Goal: Information Seeking & Learning: Learn about a topic

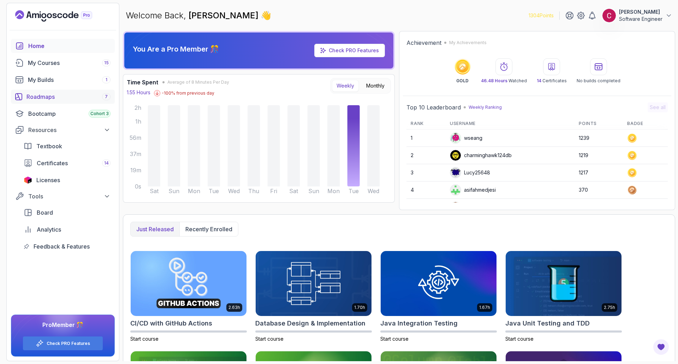
click at [55, 98] on div "Roadmaps 7" at bounding box center [68, 96] width 84 height 8
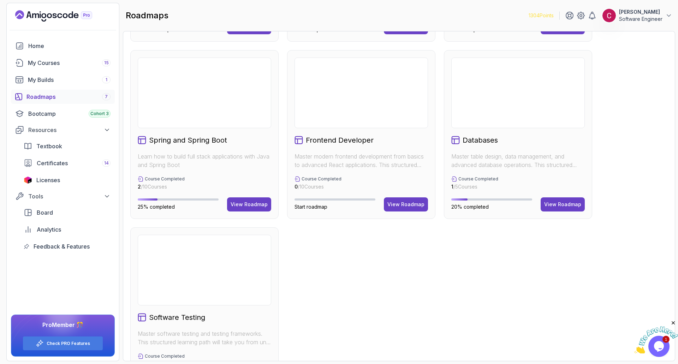
scroll to position [176, 0]
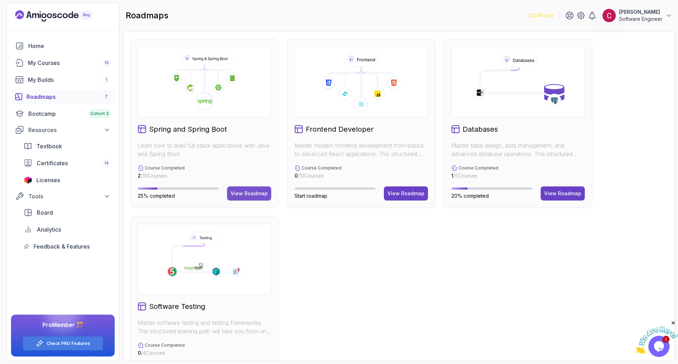
click at [244, 193] on div "View Roadmap" at bounding box center [249, 193] width 37 height 7
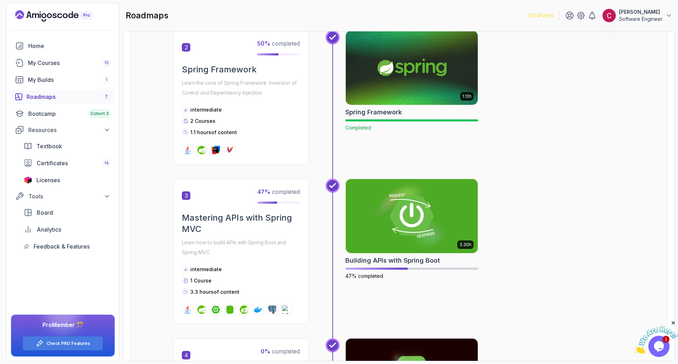
scroll to position [360, 0]
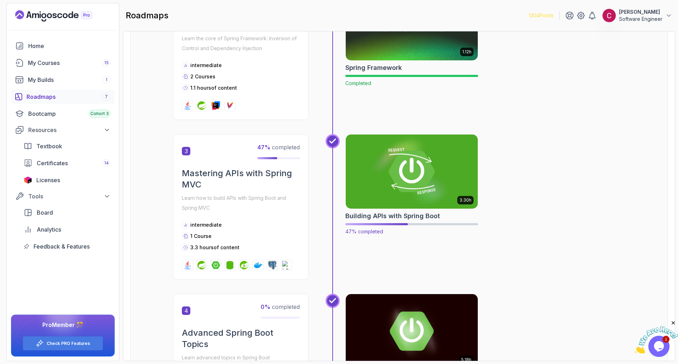
click at [429, 185] on img at bounding box center [411, 172] width 139 height 78
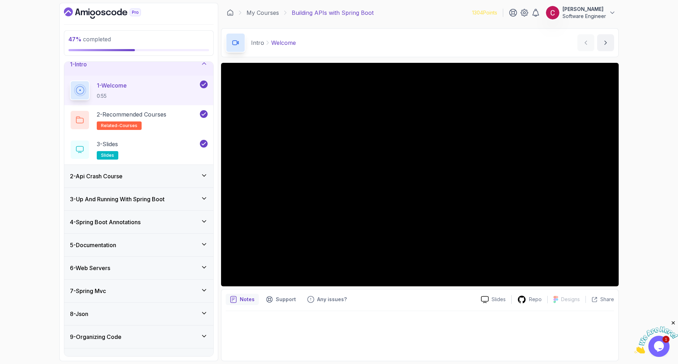
scroll to position [24, 0]
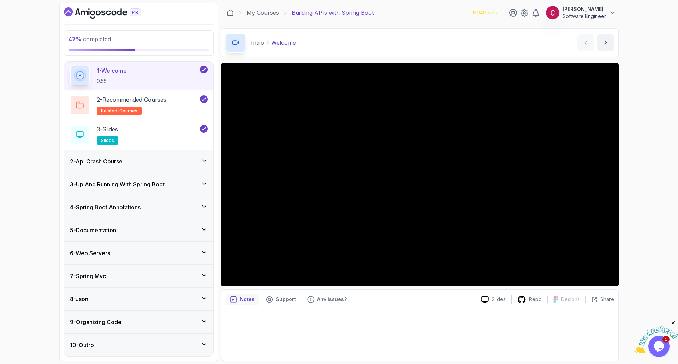
click at [106, 295] on div "8 - Json" at bounding box center [139, 299] width 138 height 8
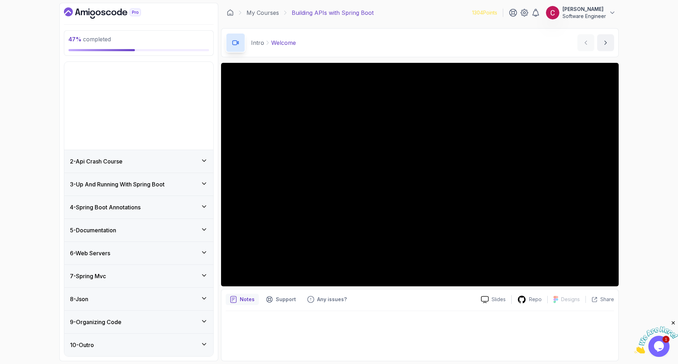
scroll to position [0, 0]
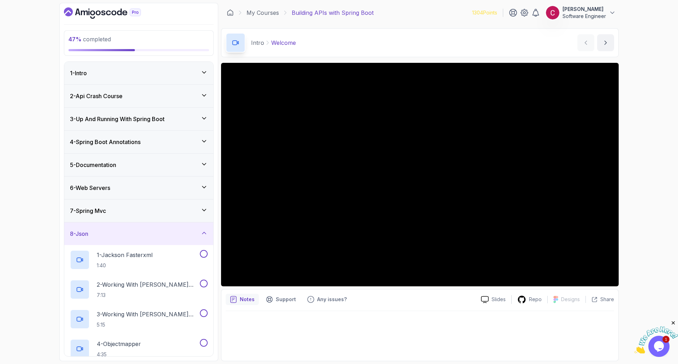
click at [123, 212] on div "7 - Spring Mvc" at bounding box center [139, 211] width 138 height 8
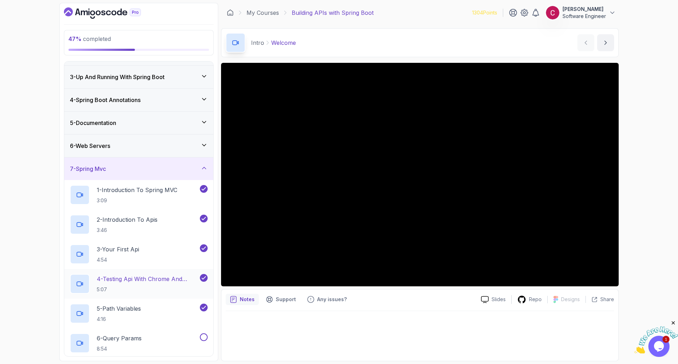
scroll to position [106, 0]
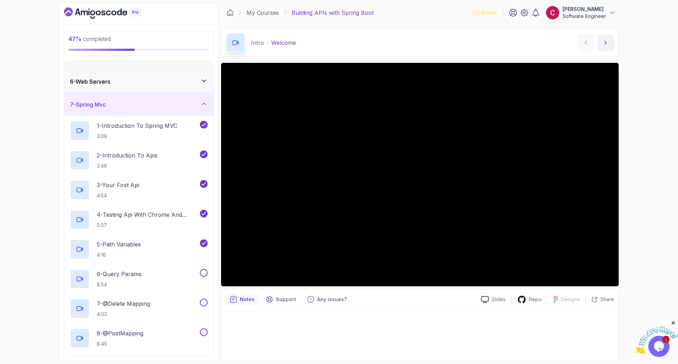
click at [125, 108] on div "7 - Spring Mvc" at bounding box center [139, 104] width 138 height 8
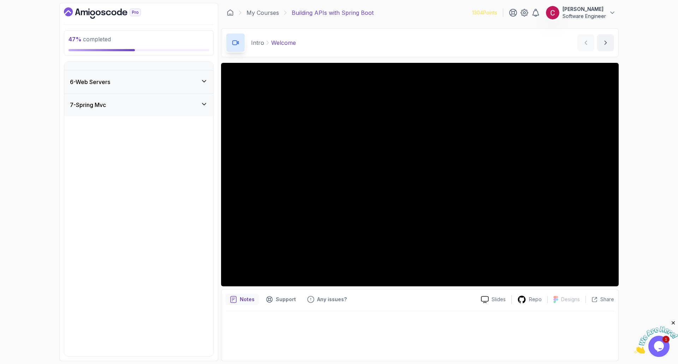
scroll to position [0, 0]
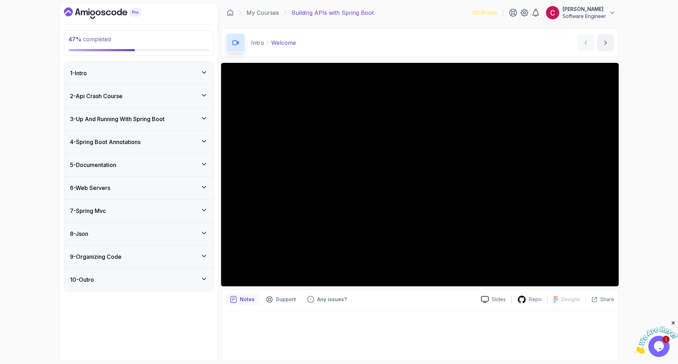
click at [119, 230] on div "8 - Json" at bounding box center [139, 233] width 138 height 8
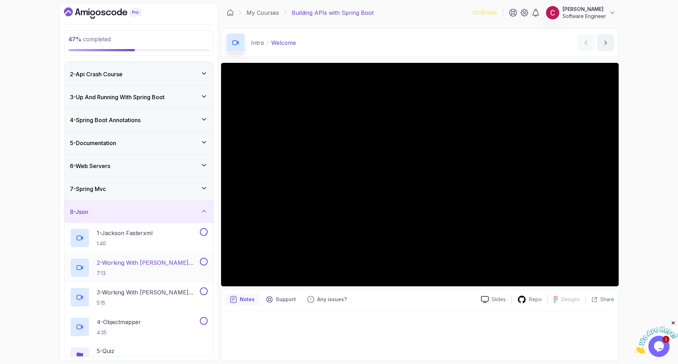
scroll to position [71, 0]
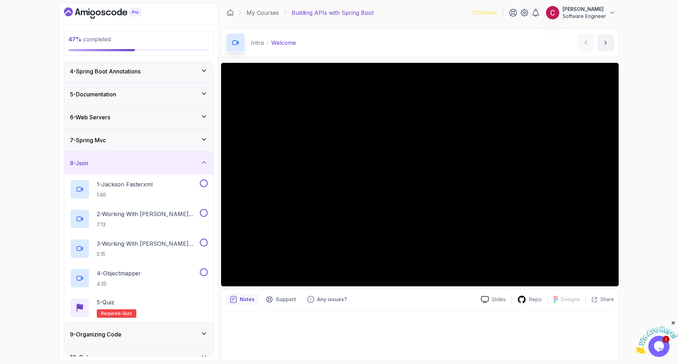
click at [126, 144] on div "7 - Spring Mvc" at bounding box center [139, 140] width 138 height 8
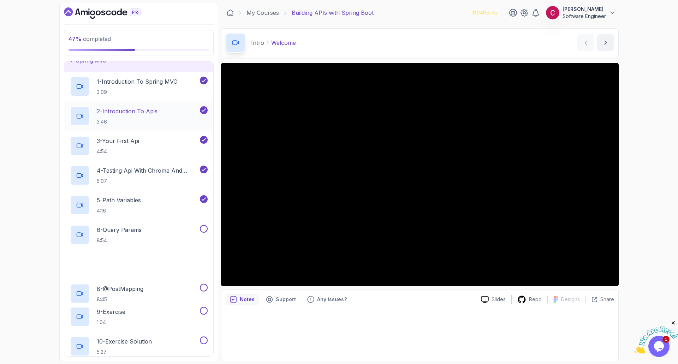
scroll to position [212, 0]
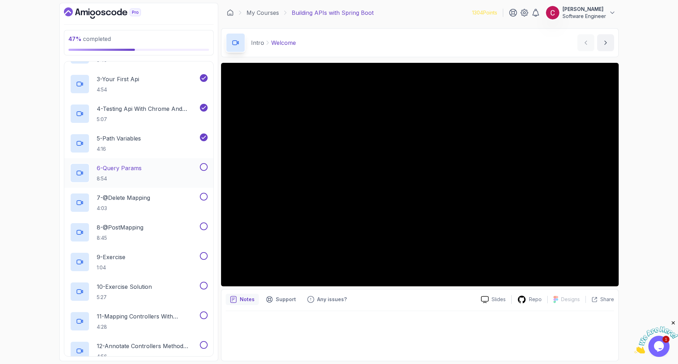
click at [123, 169] on p "6 - Query Params" at bounding box center [119, 168] width 45 height 8
click at [36, 192] on div "47 % completed 1 - Intro 2 - Api Crash Course 3 - Up And Running With Spring Bo…" at bounding box center [339, 182] width 678 height 364
click at [41, 112] on div "47 % completed 1 - Intro 2 - Api Crash Course 3 - Up And Running With Spring Bo…" at bounding box center [339, 182] width 678 height 364
click at [52, 43] on div "47 % completed 1 - Intro 2 - Api Crash Course 3 - Up And Running With Spring Bo…" at bounding box center [339, 182] width 678 height 364
click at [22, 84] on div "47 % completed 1 - Intro 2 - Api Crash Course 3 - Up And Running With Spring Bo…" at bounding box center [339, 182] width 678 height 364
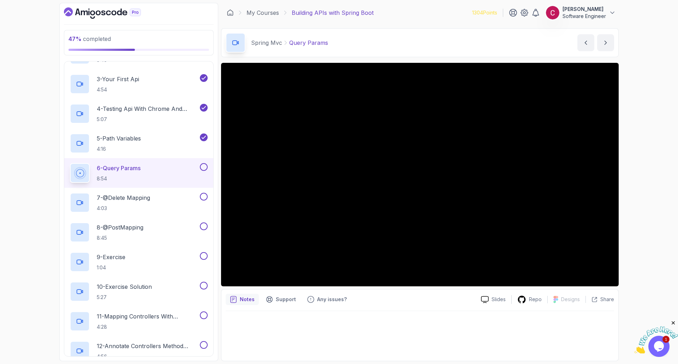
click at [41, 86] on div "47 % completed 1 - Intro 2 - Api Crash Course 3 - Up And Running With Spring Bo…" at bounding box center [339, 182] width 678 height 364
click at [31, 52] on div "47 % completed 1 - Intro 2 - Api Crash Course 3 - Up And Running With Spring Bo…" at bounding box center [339, 182] width 678 height 364
click at [24, 46] on div "47 % completed 1 - Intro 2 - Api Crash Course 3 - Up And Running With Spring Bo…" at bounding box center [339, 182] width 678 height 364
click at [29, 109] on div "47 % completed 1 - Intro 2 - Api Crash Course 3 - Up And Running With Spring Bo…" at bounding box center [339, 182] width 678 height 364
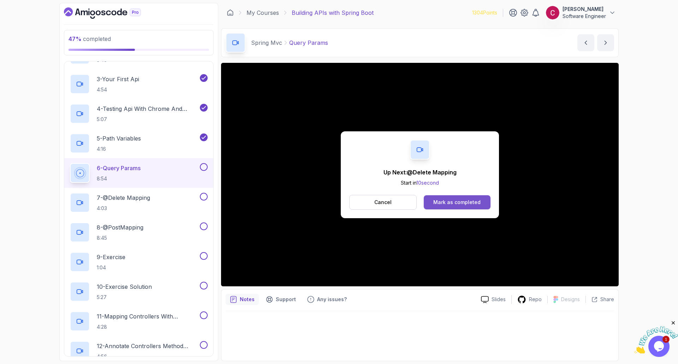
click at [469, 199] on div "Mark as completed" at bounding box center [456, 202] width 47 height 7
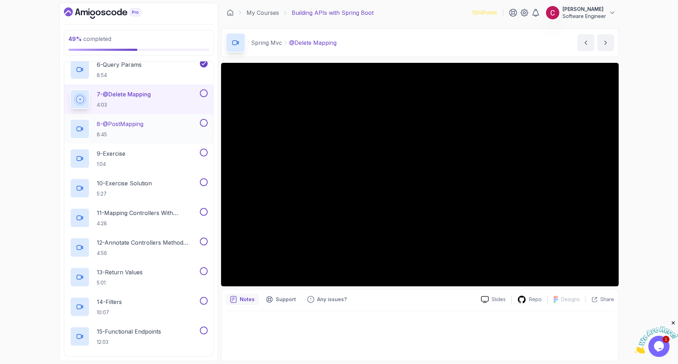
scroll to position [303, 0]
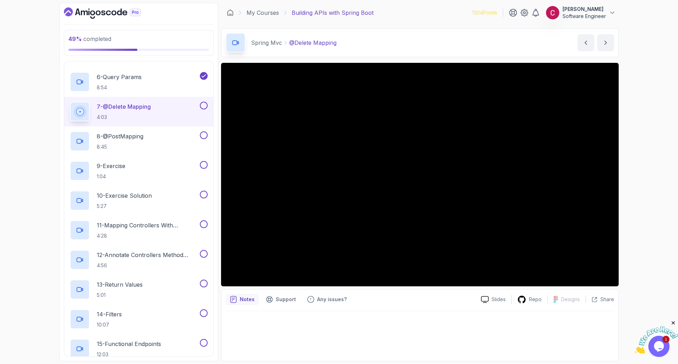
click at [204, 106] on button at bounding box center [204, 106] width 8 height 8
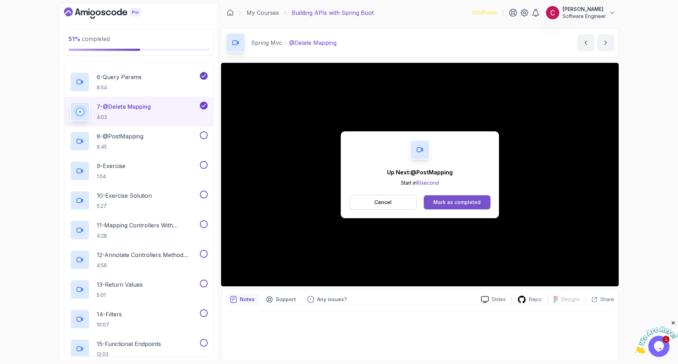
click at [446, 201] on div "Mark as completed" at bounding box center [456, 202] width 47 height 7
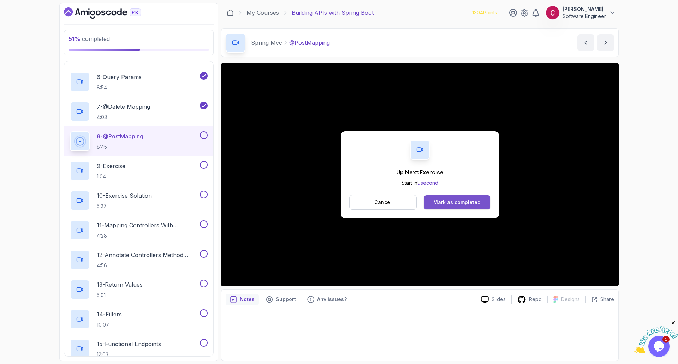
click at [471, 203] on div "Mark as completed" at bounding box center [456, 202] width 47 height 7
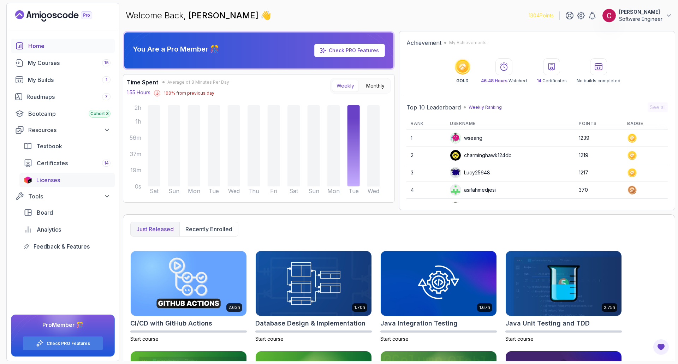
click at [61, 178] on div "Licenses" at bounding box center [73, 180] width 74 height 8
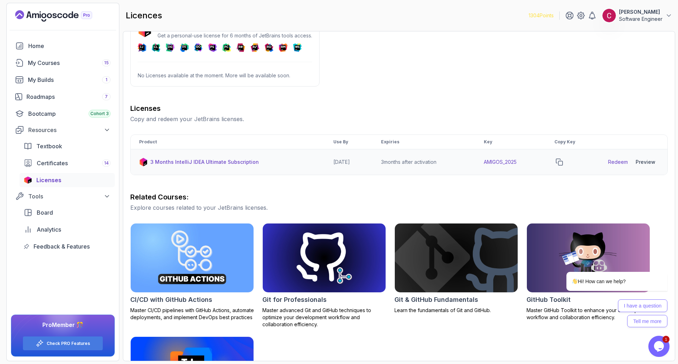
scroll to position [71, 0]
